Goal: Task Accomplishment & Management: Manage account settings

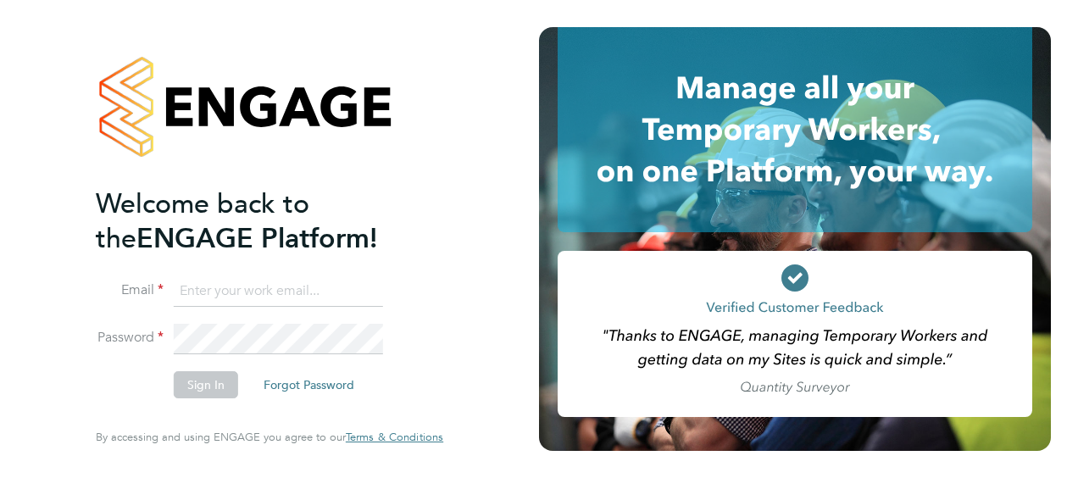
type input "[PERSON_NAME][EMAIL_ADDRESS][PERSON_NAME][DOMAIN_NAME]"
click at [203, 387] on button "Sign In" at bounding box center [206, 384] width 64 height 27
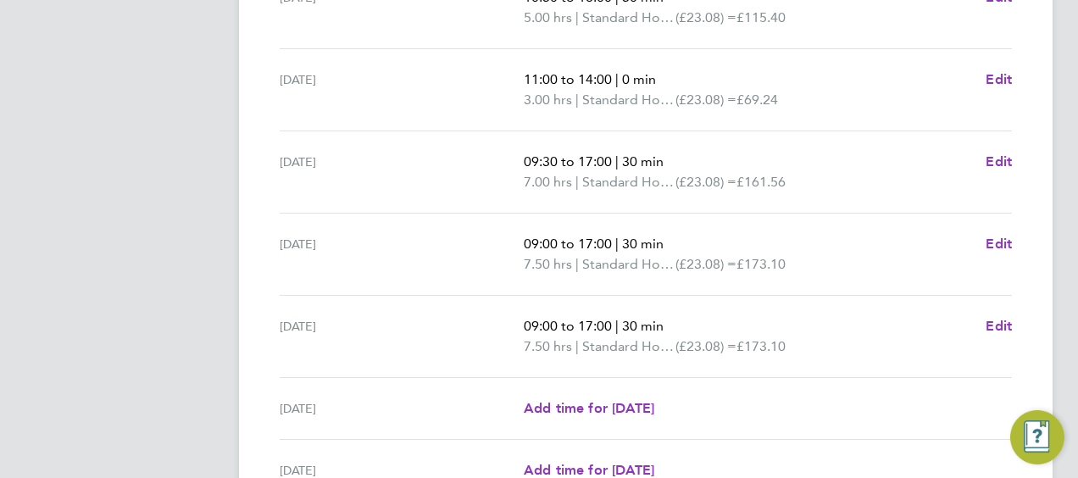
scroll to position [672, 0]
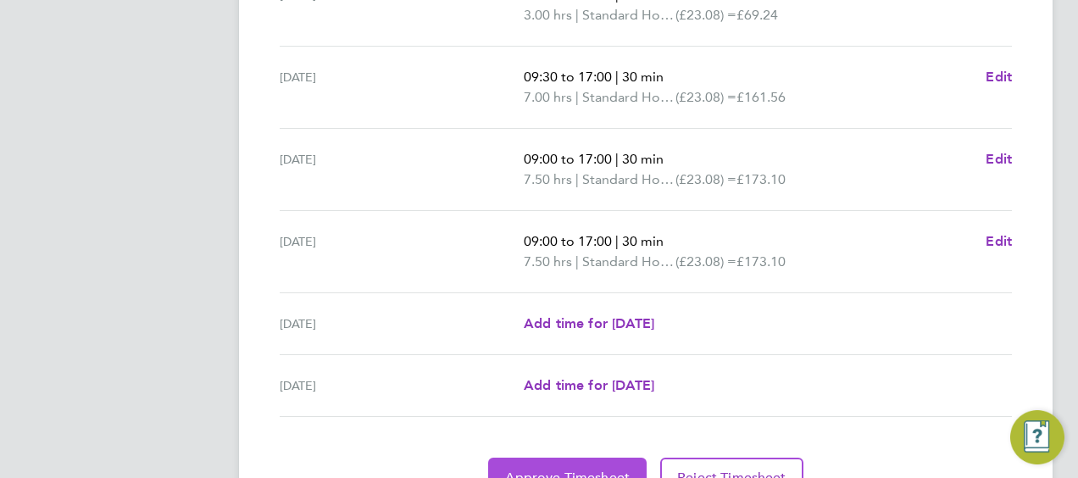
click at [594, 470] on span "Approve Timesheet" at bounding box center [567, 478] width 125 height 17
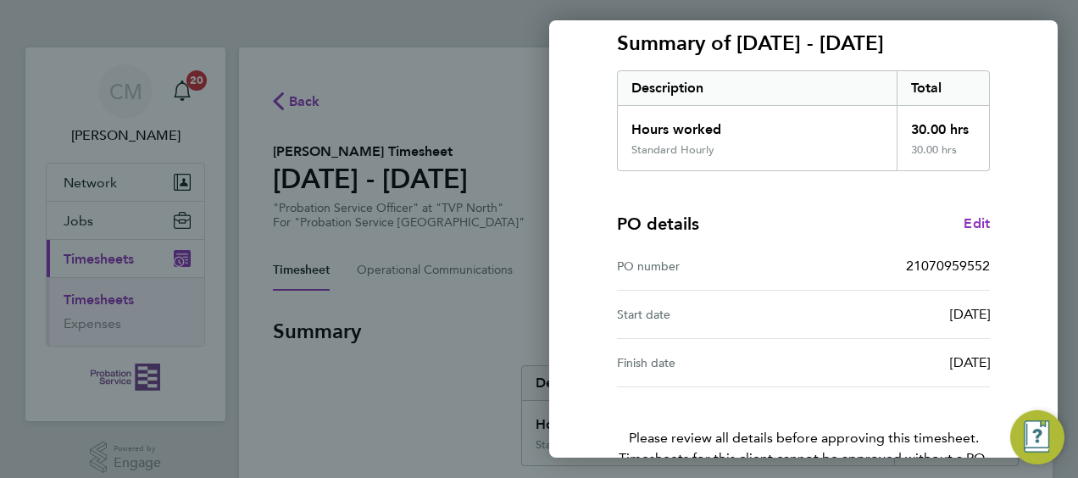
scroll to position [332, 0]
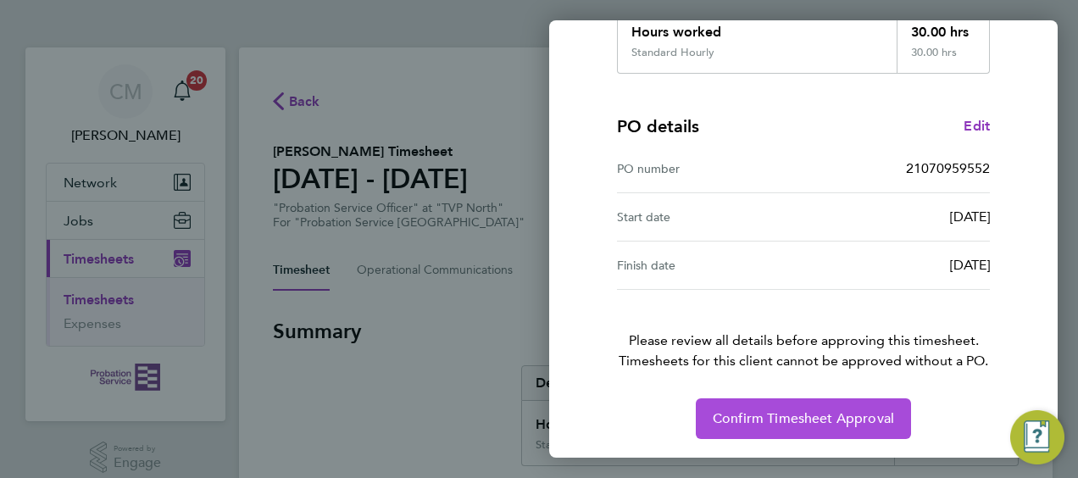
click at [765, 420] on span "Confirm Timesheet Approval" at bounding box center [803, 418] width 181 height 17
